Goal: Task Accomplishment & Management: Use online tool/utility

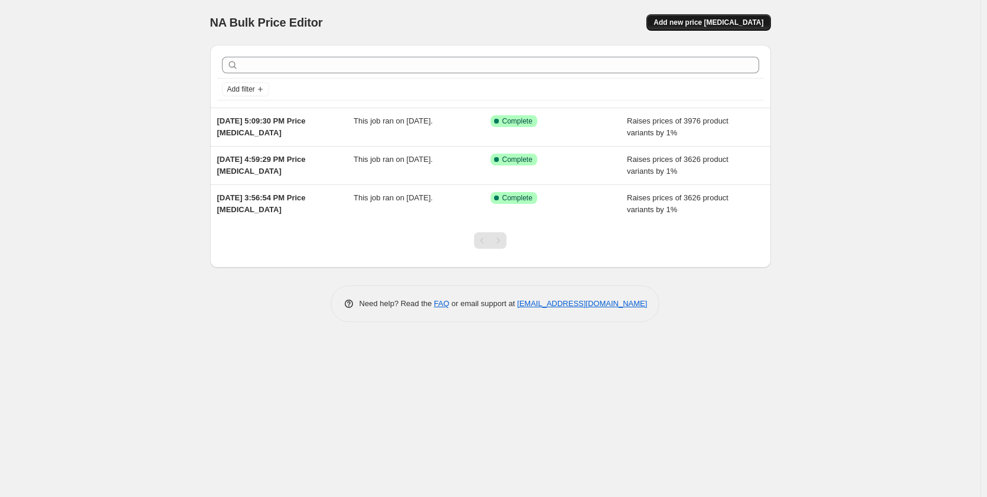
click at [707, 19] on span "Add new price [MEDICAL_DATA]" at bounding box center [709, 22] width 110 height 9
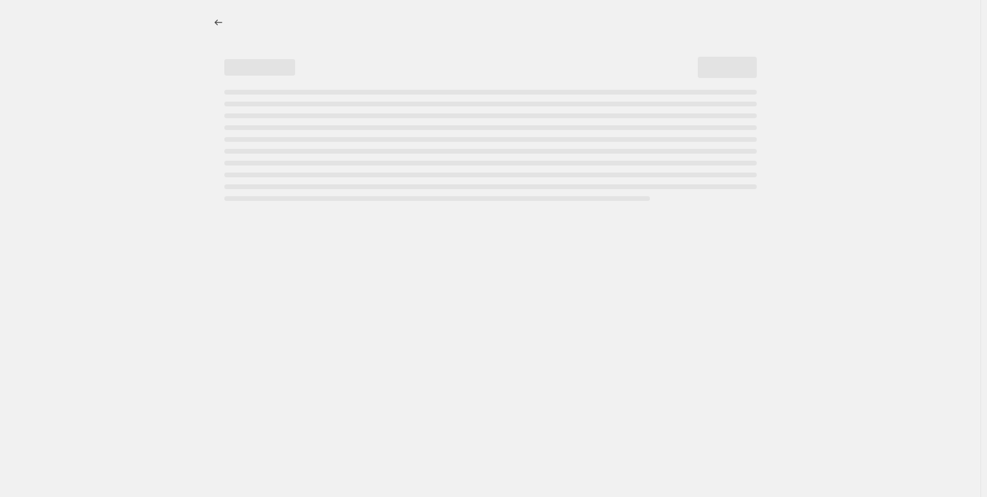
select select "percentage"
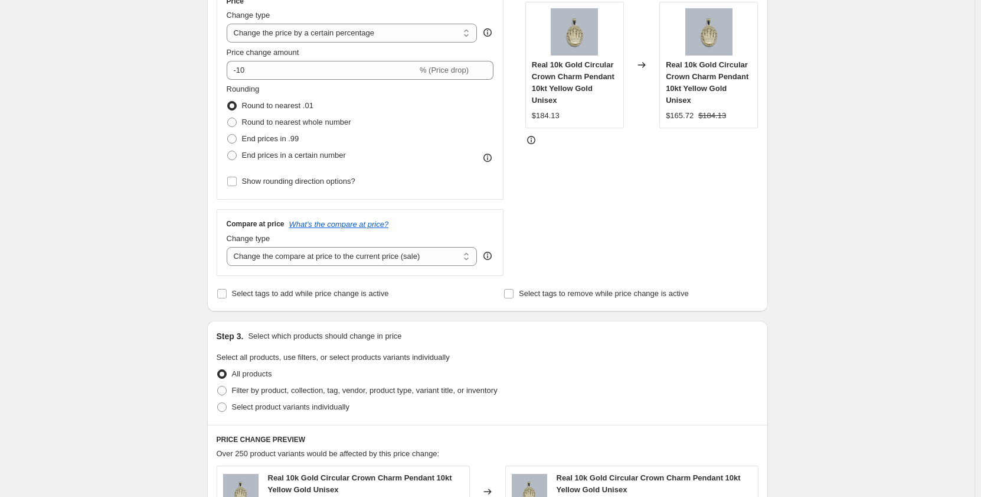
scroll to position [113, 0]
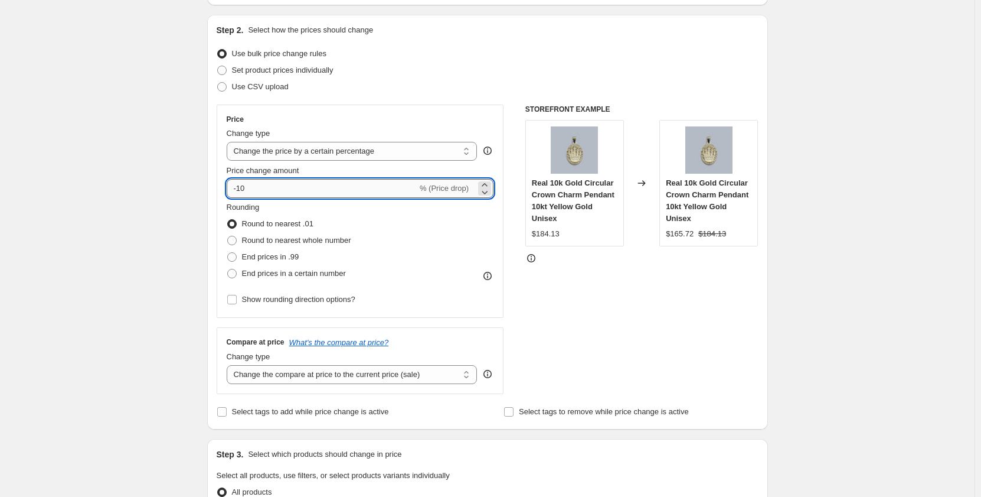
click at [264, 185] on input "-10" at bounding box center [322, 188] width 191 height 19
drag, startPoint x: 264, startPoint y: 185, endPoint x: 214, endPoint y: 190, distance: 50.9
click at [214, 190] on div "Step 2. Select how the prices should change Use bulk price change rules Set pro…" at bounding box center [487, 222] width 561 height 414
click at [282, 190] on input "-11" at bounding box center [322, 188] width 191 height 19
type input "-1"
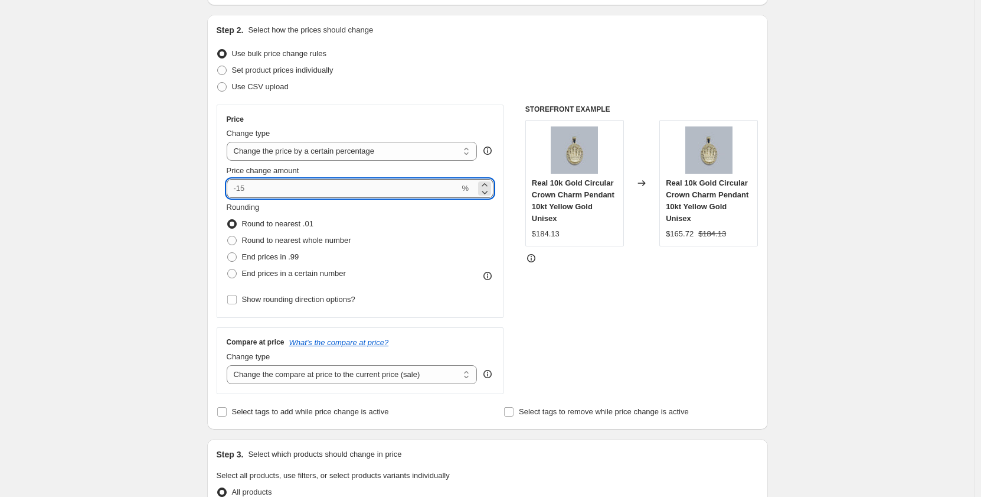
type input "-1"
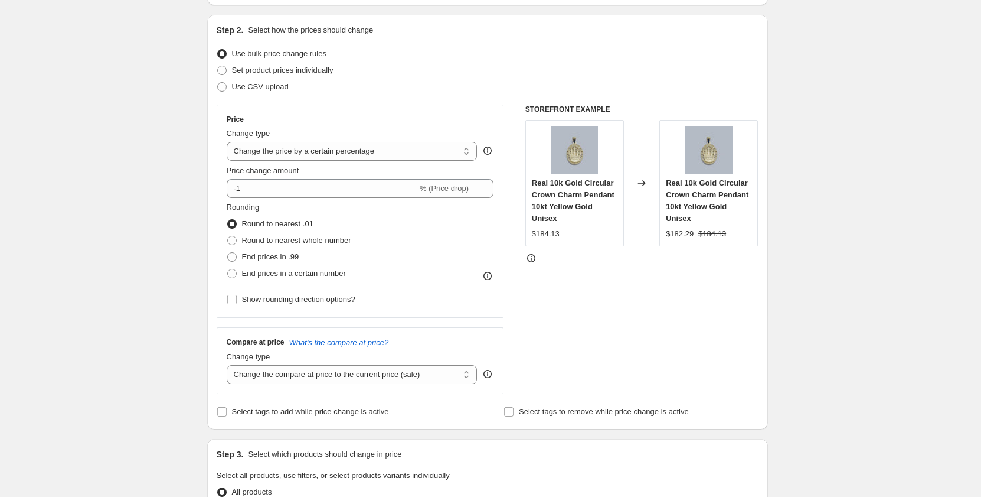
click at [237, 209] on span "Rounding" at bounding box center [243, 206] width 33 height 9
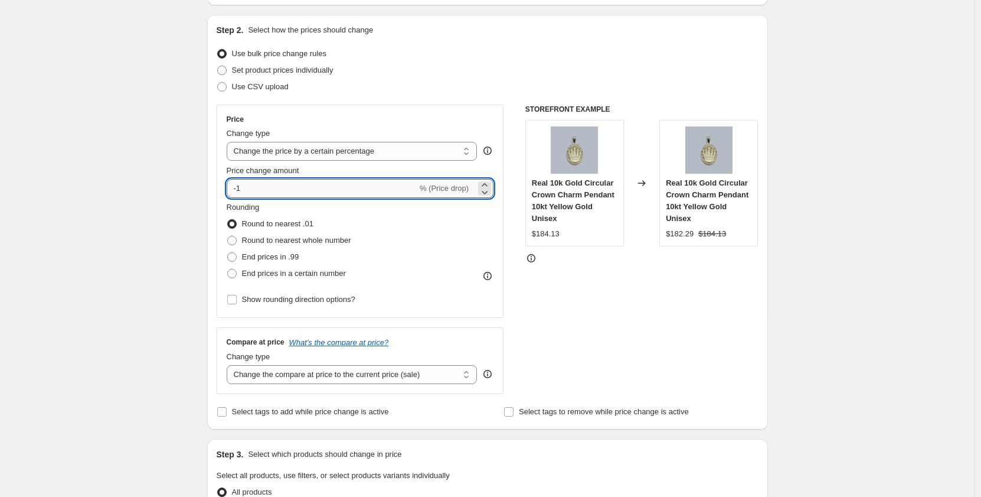
click at [256, 189] on input "-1" at bounding box center [322, 188] width 191 height 19
click at [335, 187] on input "-1" at bounding box center [322, 188] width 191 height 19
click at [488, 182] on icon at bounding box center [485, 185] width 12 height 12
click at [489, 182] on icon at bounding box center [485, 185] width 12 height 12
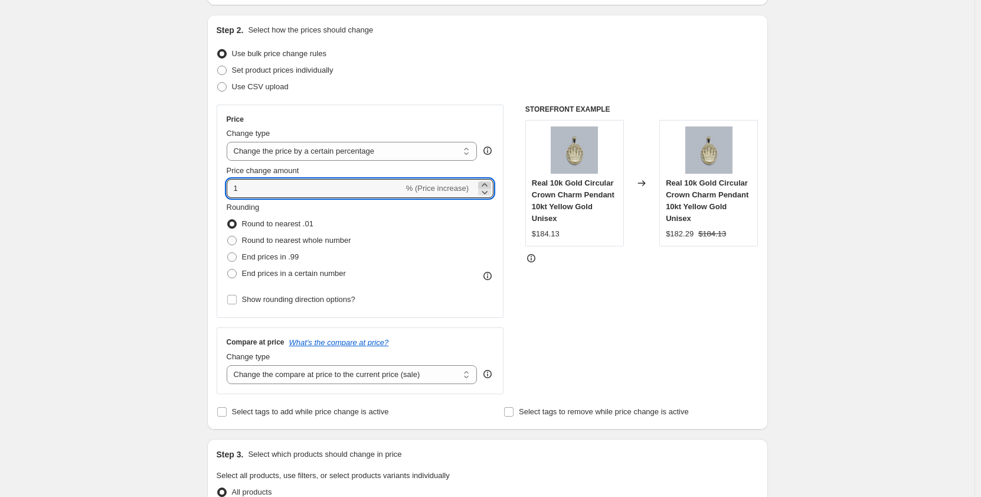
type input "2"
click at [90, 262] on div "Create new price [MEDICAL_DATA]. This page is ready Create new price [MEDICAL_D…" at bounding box center [487, 486] width 975 height 1199
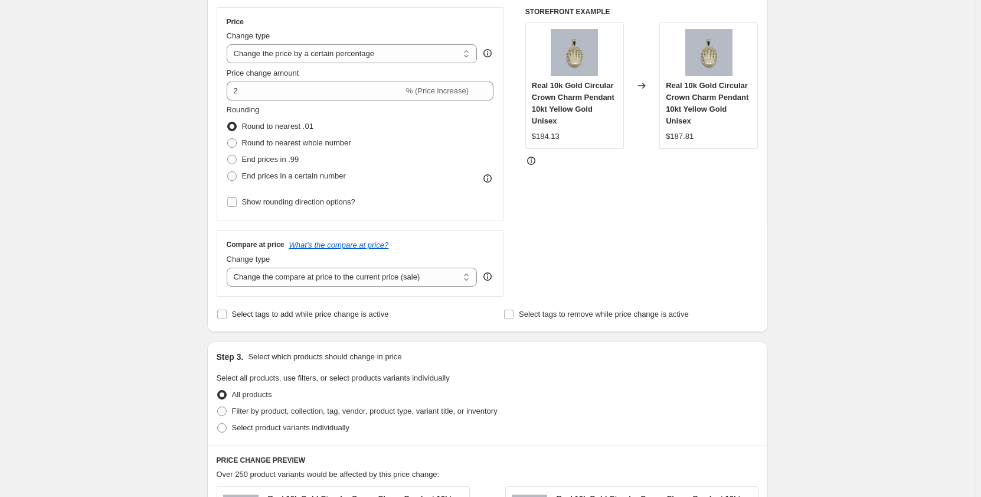
scroll to position [231, 0]
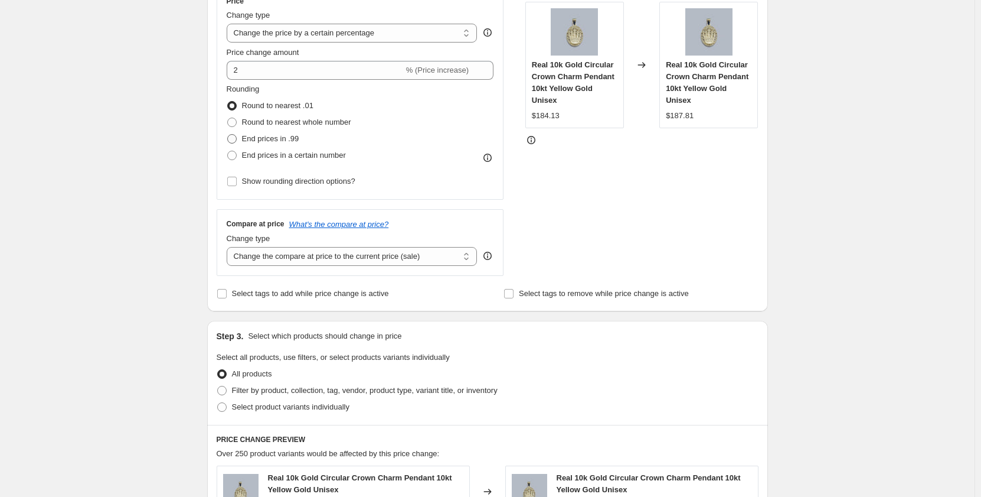
click at [234, 139] on span at bounding box center [231, 138] width 9 height 9
click at [228, 135] on input "End prices in .99" at bounding box center [227, 134] width 1 height 1
radio input "true"
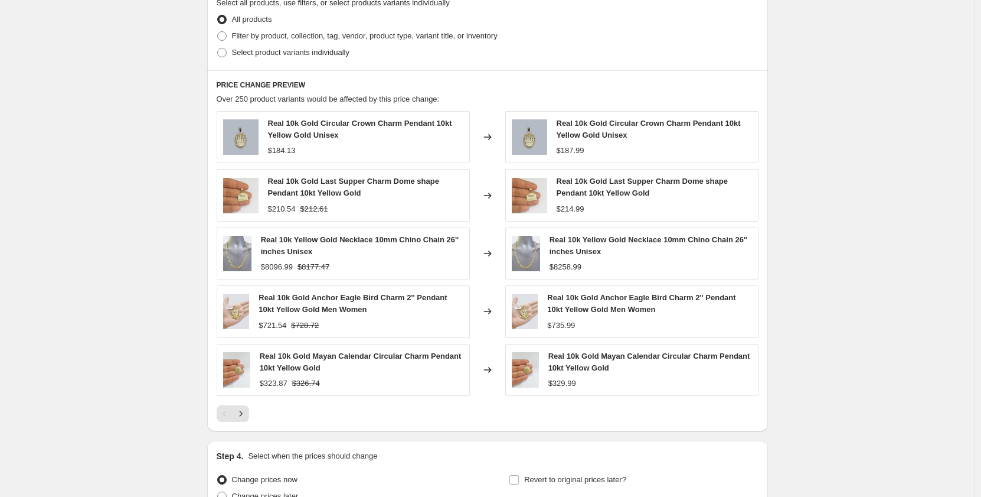
scroll to position [703, 0]
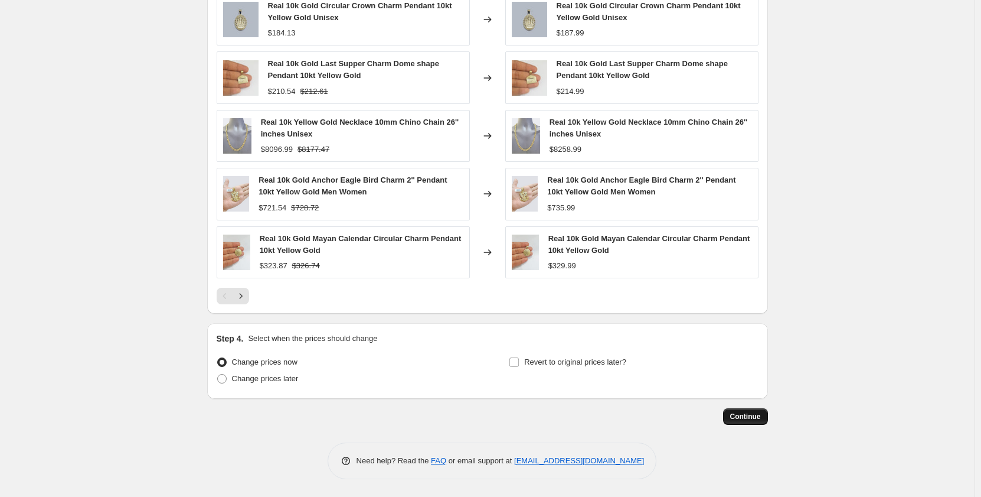
click at [746, 409] on button "Continue" at bounding box center [745, 416] width 45 height 17
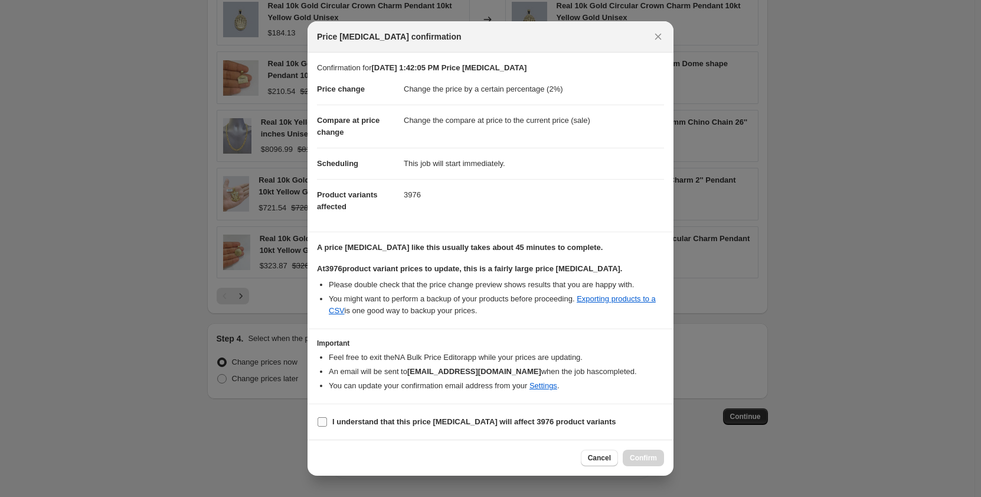
click at [321, 421] on input "I understand that this price [MEDICAL_DATA] will affect 3976 product variants" at bounding box center [322, 421] width 9 height 9
checkbox input "true"
click at [639, 456] on span "Confirm" at bounding box center [643, 457] width 27 height 9
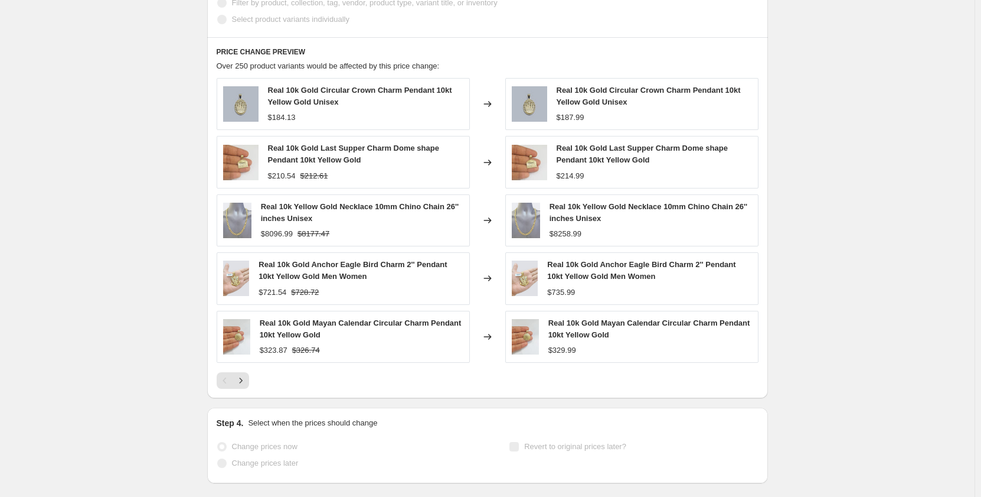
scroll to position [734, 0]
